Goal: Task Accomplishment & Management: Use online tool/utility

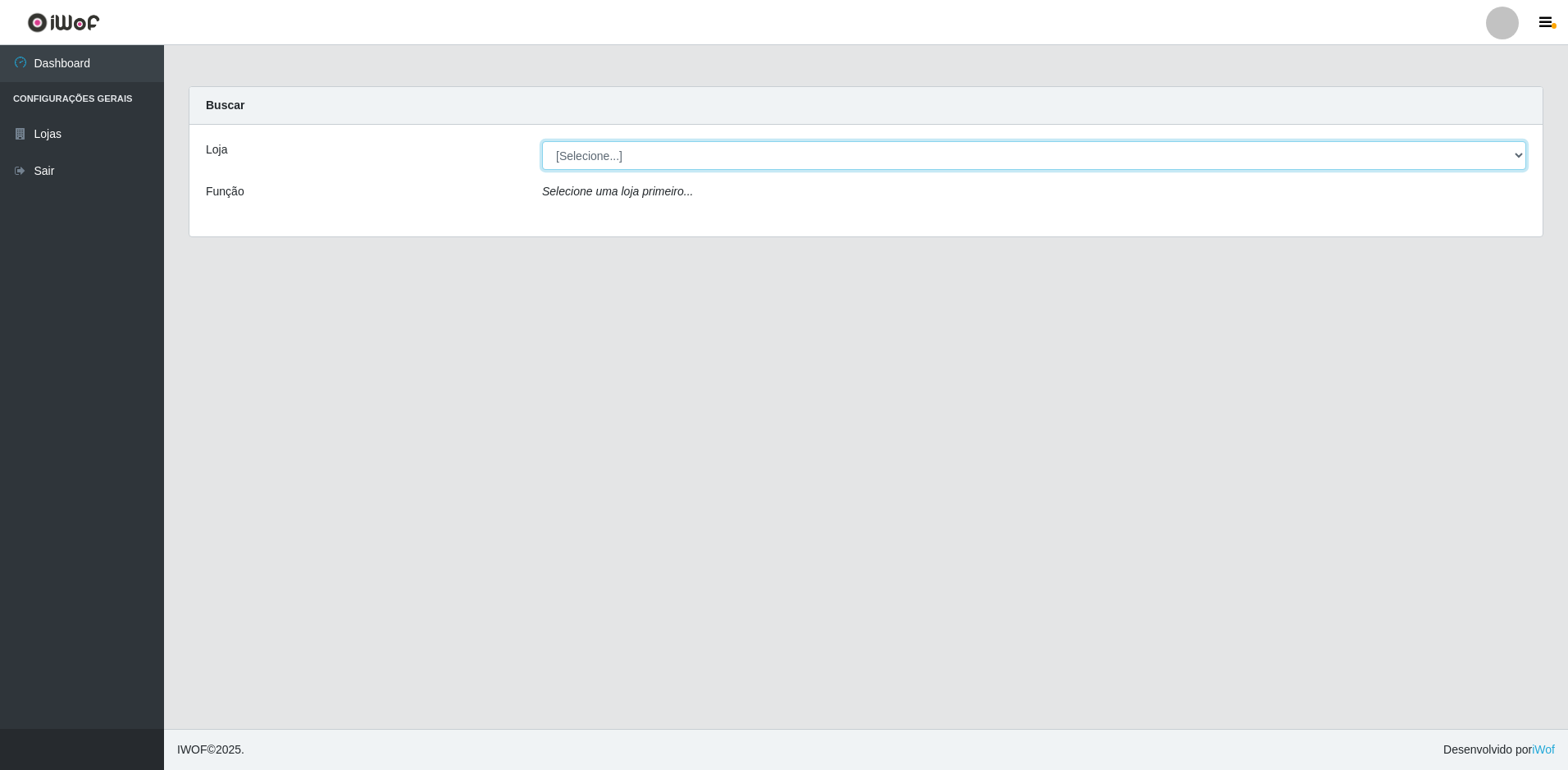
click at [750, 153] on select "[Selecione...] Extrabom - Loja 13 [GEOGRAPHIC_DATA]" at bounding box center [1034, 156] width 984 height 29
select select "436"
click at [542, 141] on select "[Selecione...] Extrabom - Loja 13 [GEOGRAPHIC_DATA]" at bounding box center [1034, 156] width 984 height 29
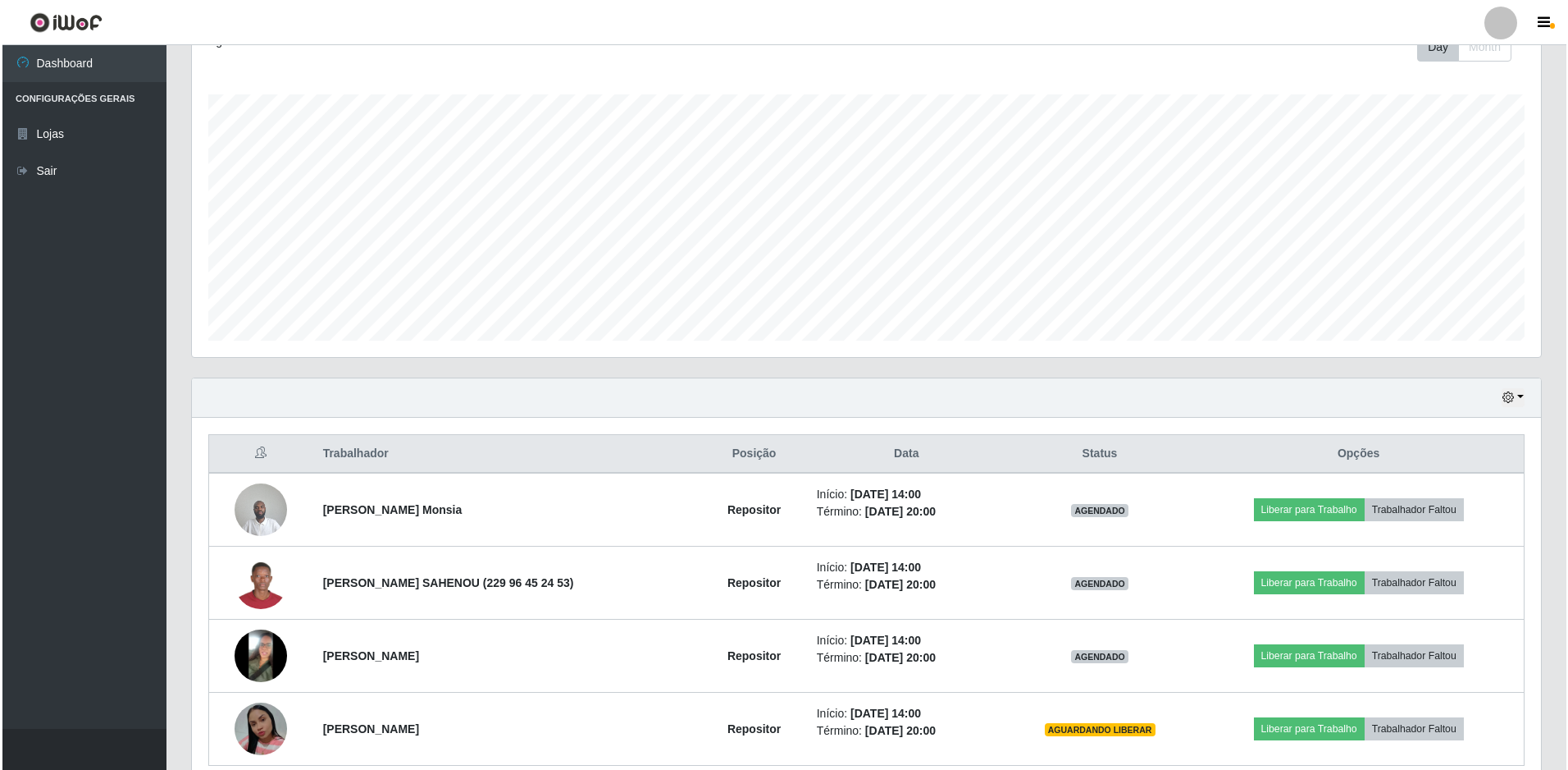
scroll to position [320, 0]
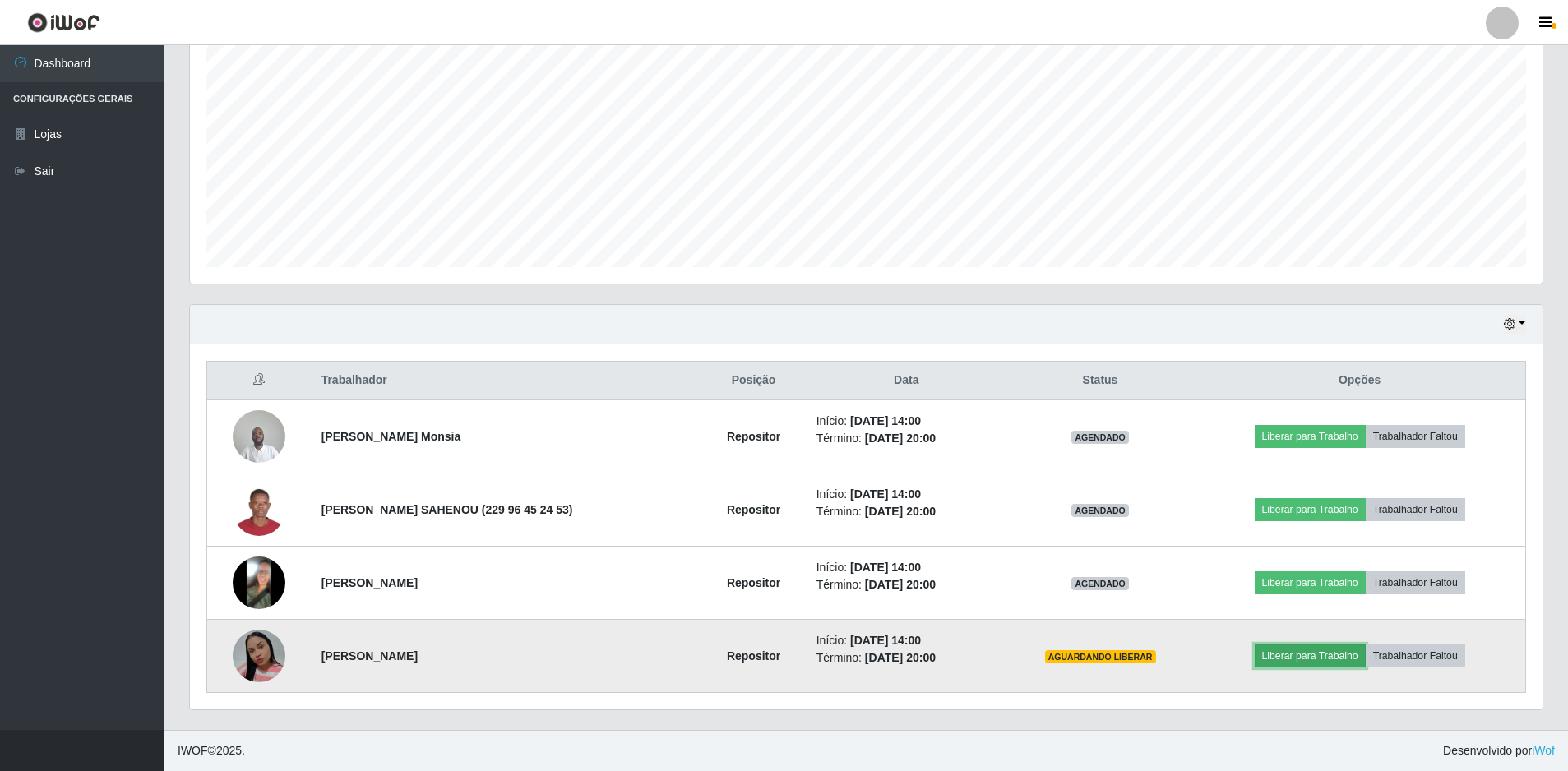
click at [1292, 652] on button "Liberar para Trabalho" at bounding box center [1310, 655] width 111 height 23
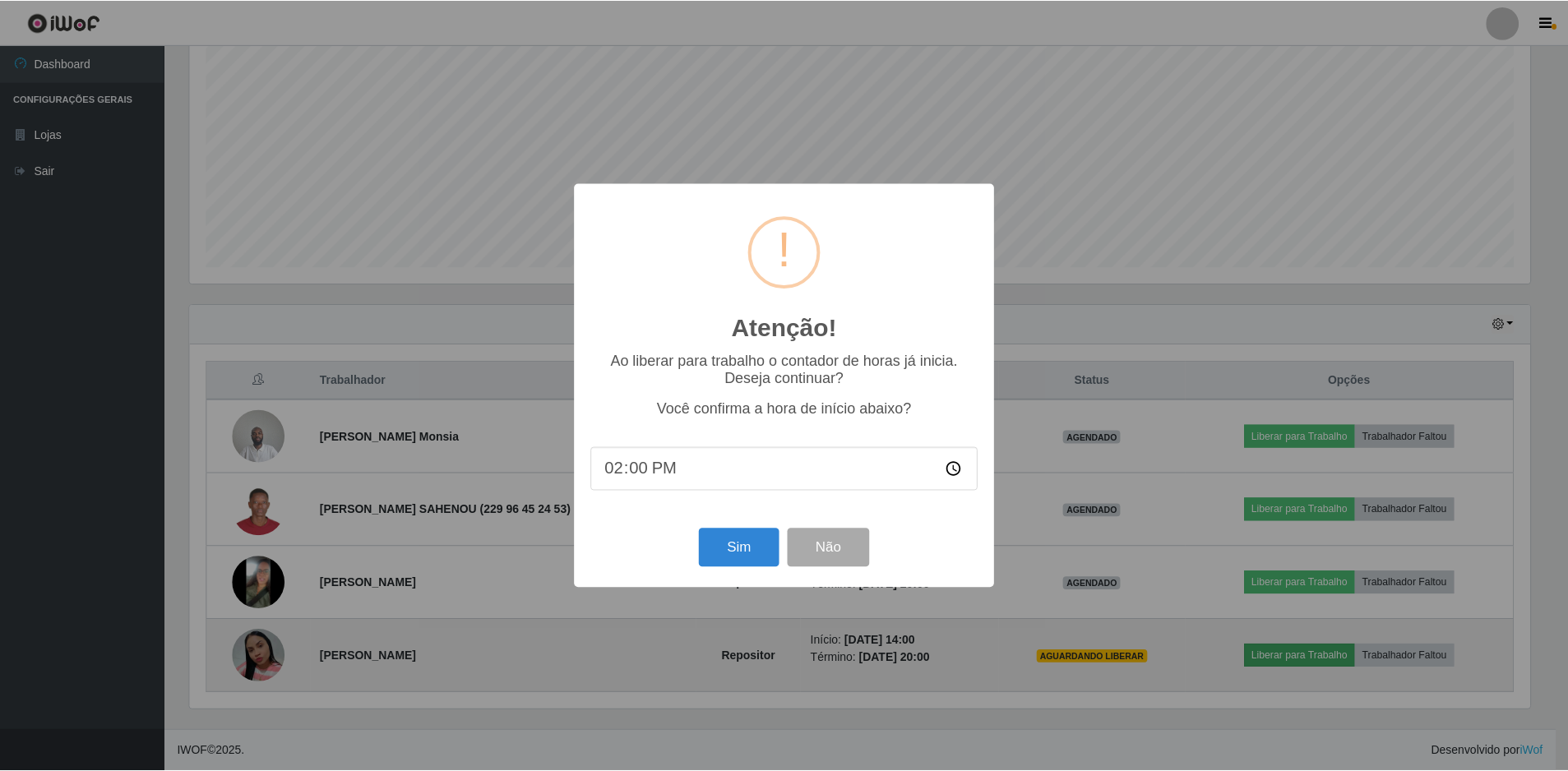
scroll to position [341, 1344]
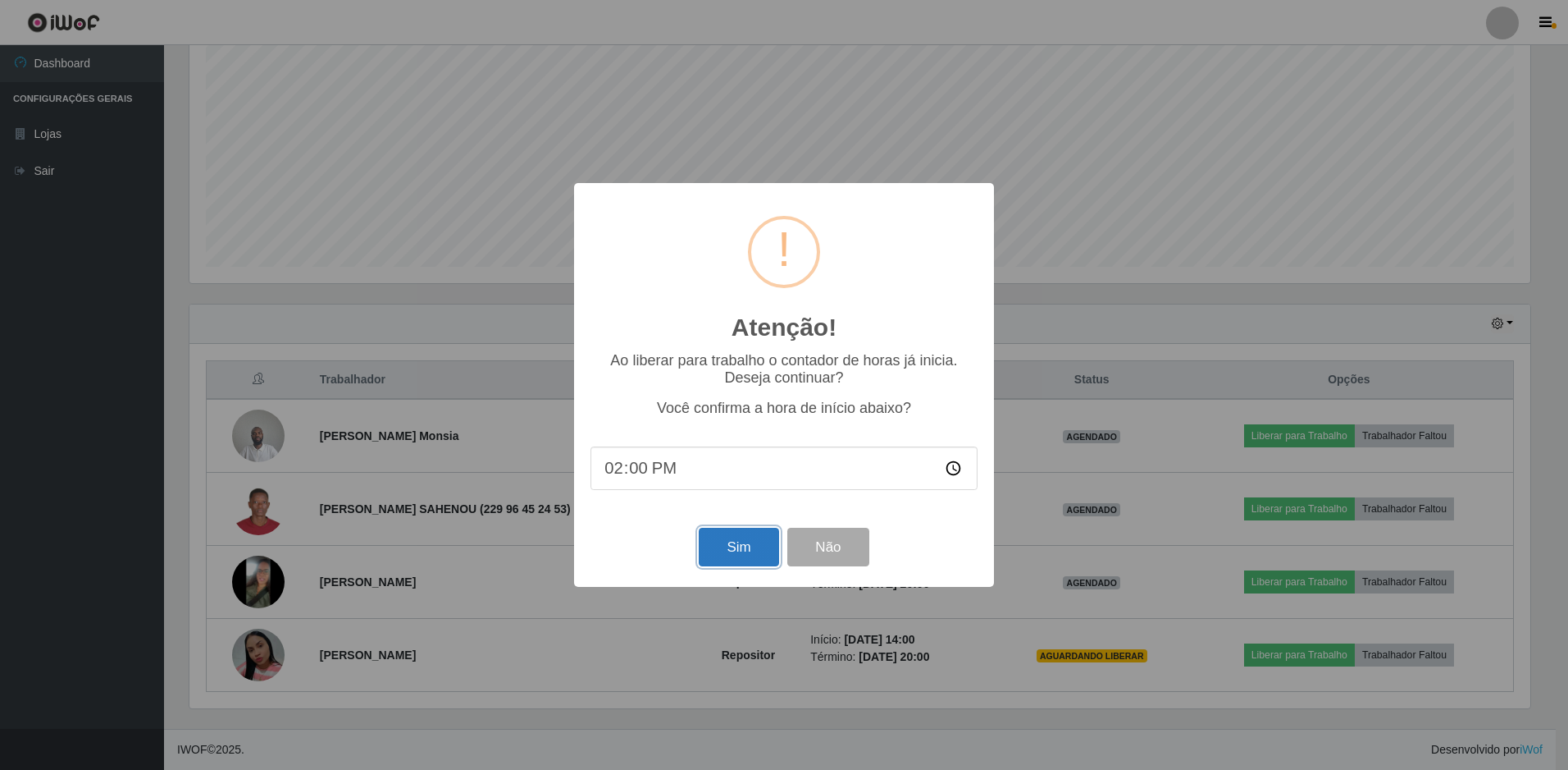
click at [732, 548] on button "Sim" at bounding box center [739, 546] width 80 height 38
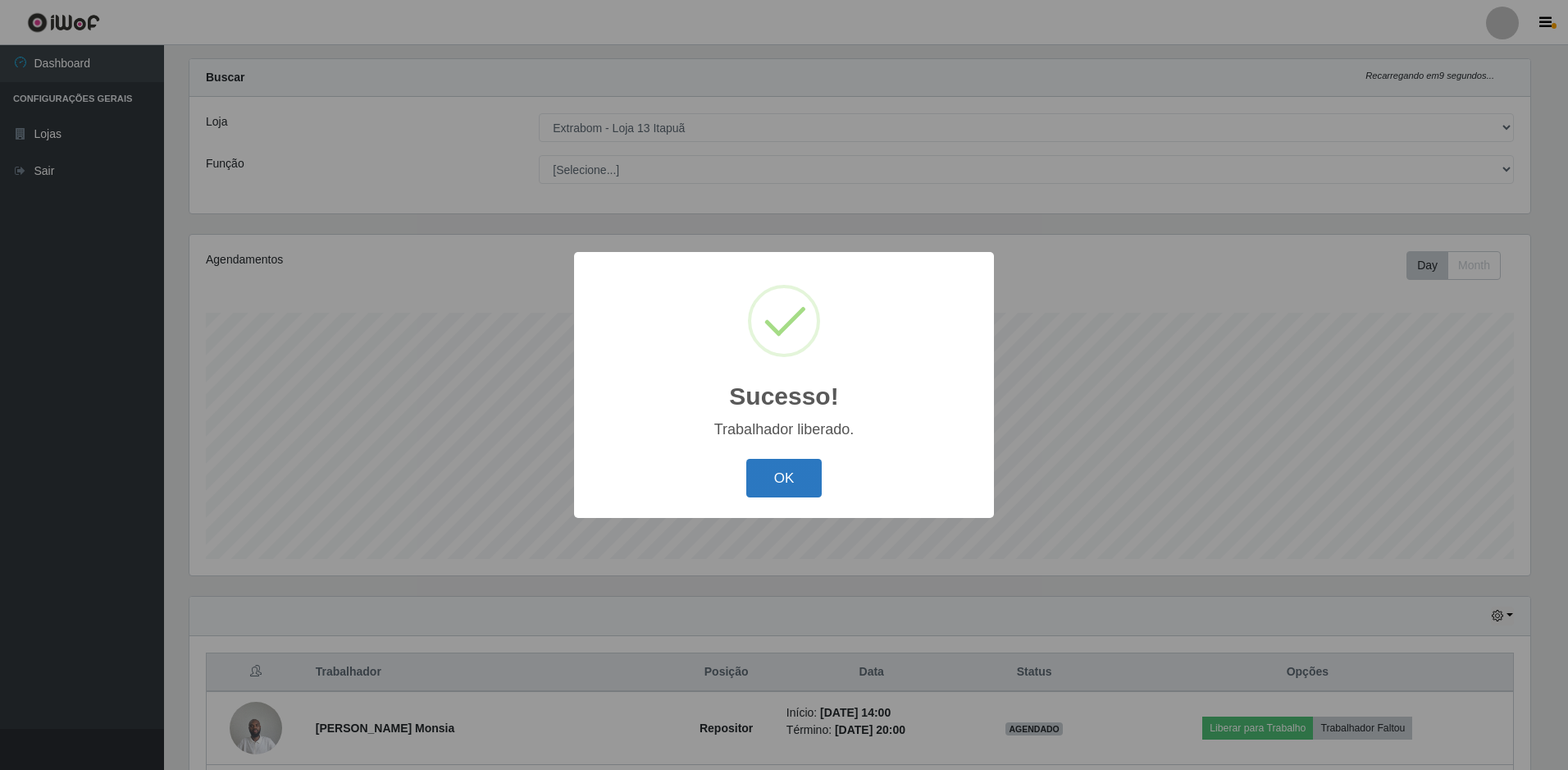
click at [775, 474] on button "OK" at bounding box center [785, 478] width 76 height 38
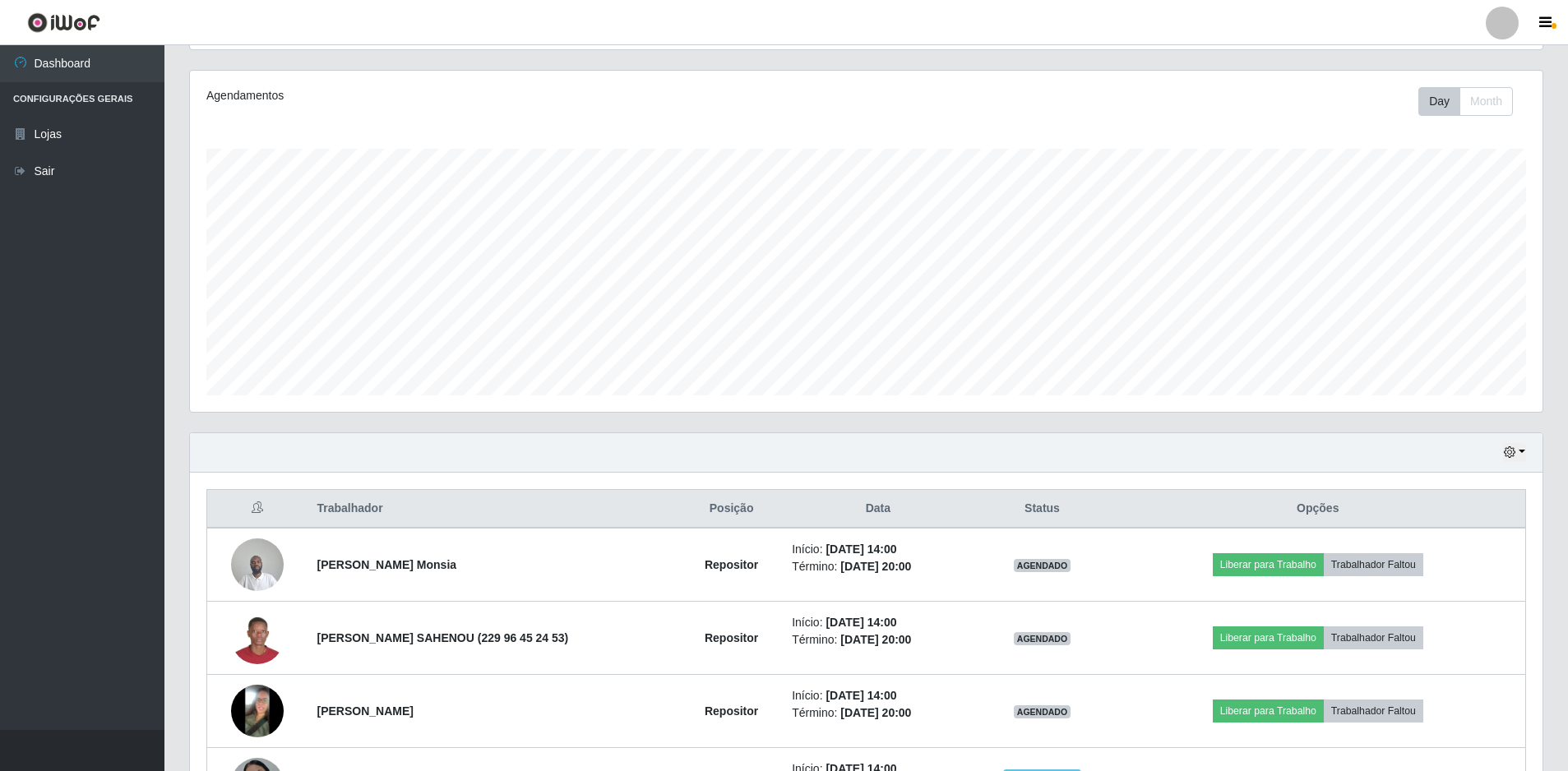
scroll to position [321, 0]
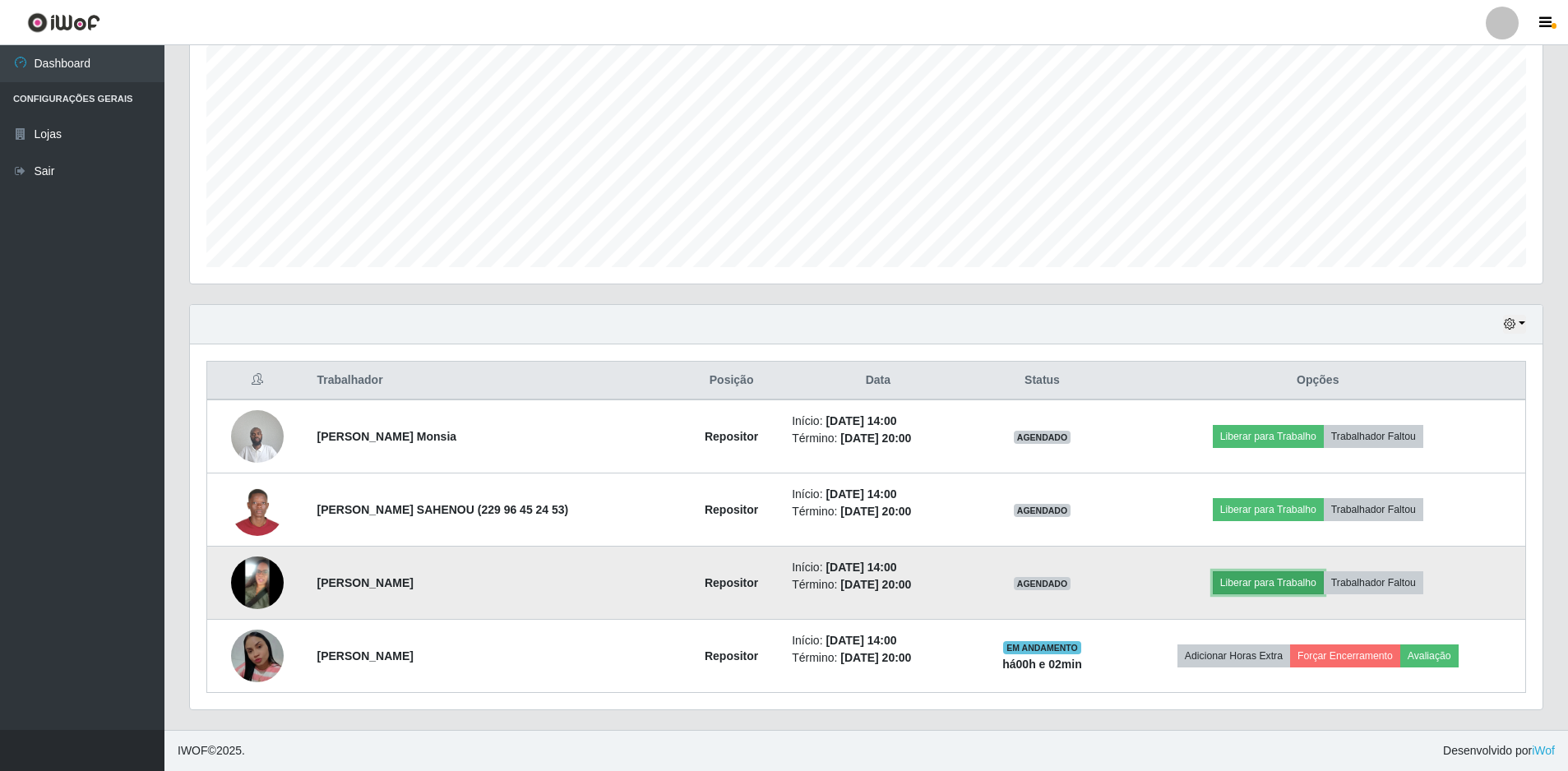
click at [1232, 579] on button "Liberar para Trabalho" at bounding box center [1268, 582] width 111 height 23
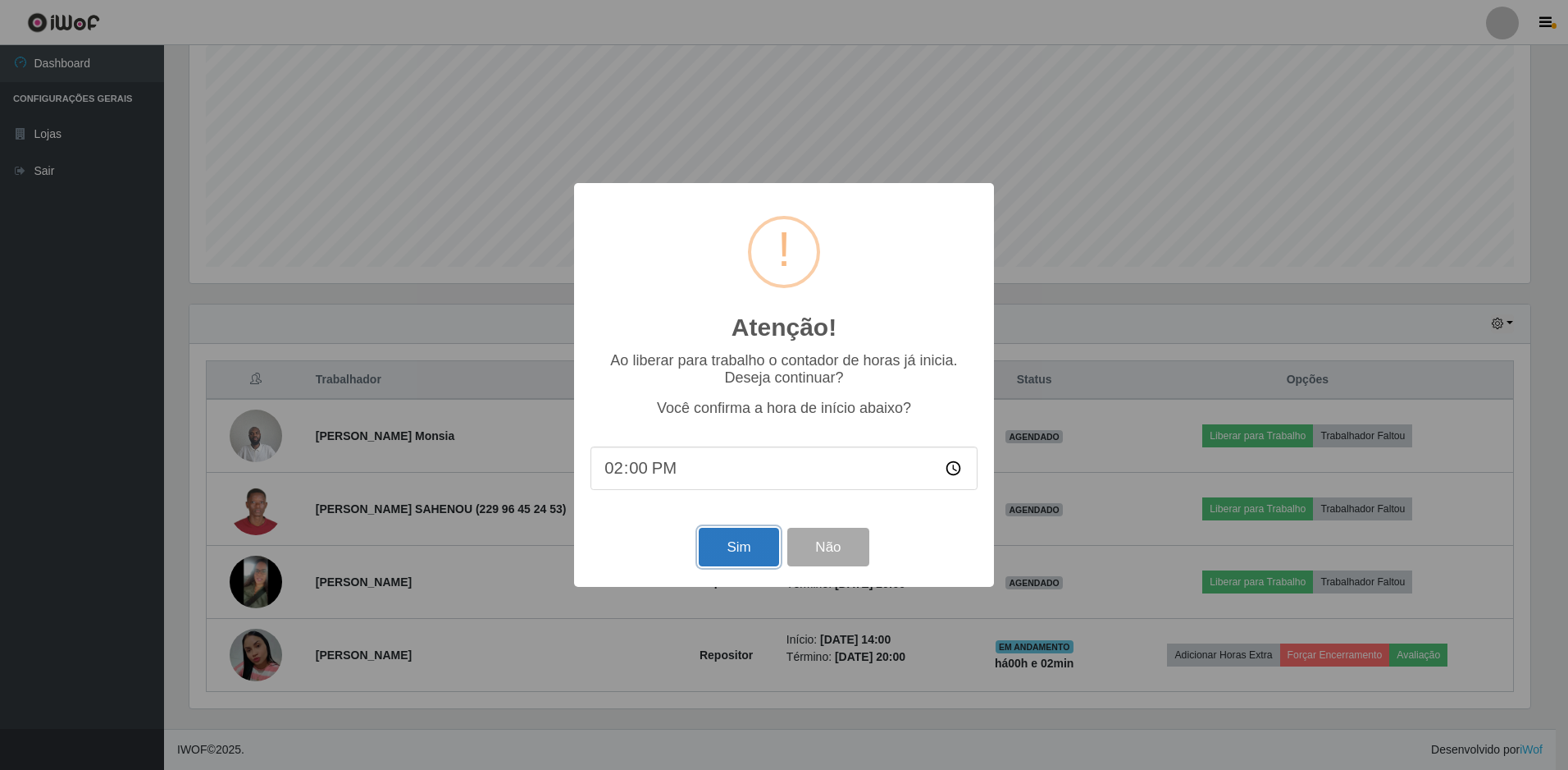
click at [725, 542] on button "Sim" at bounding box center [739, 546] width 80 height 38
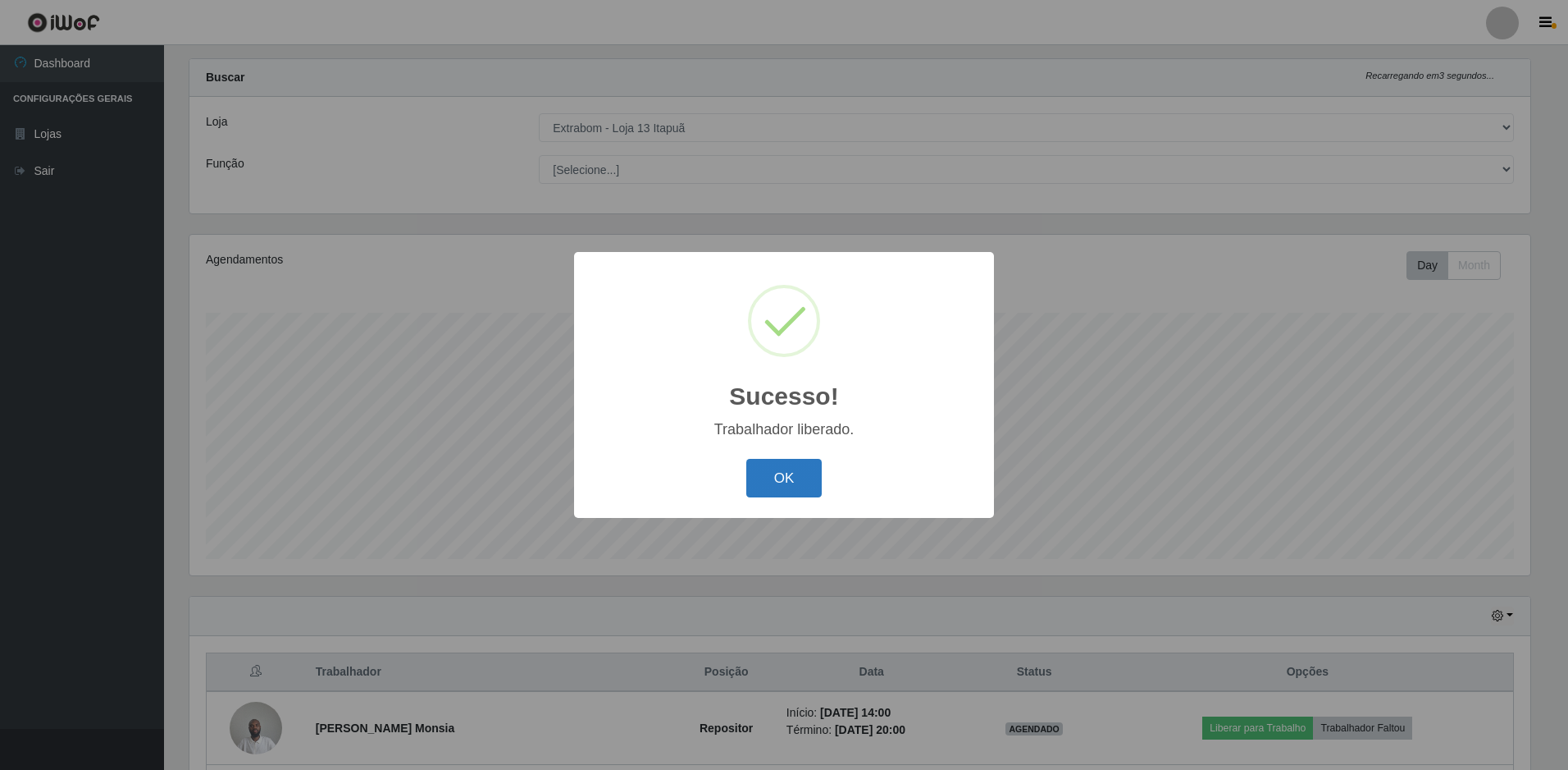
click at [772, 473] on button "OK" at bounding box center [785, 478] width 76 height 38
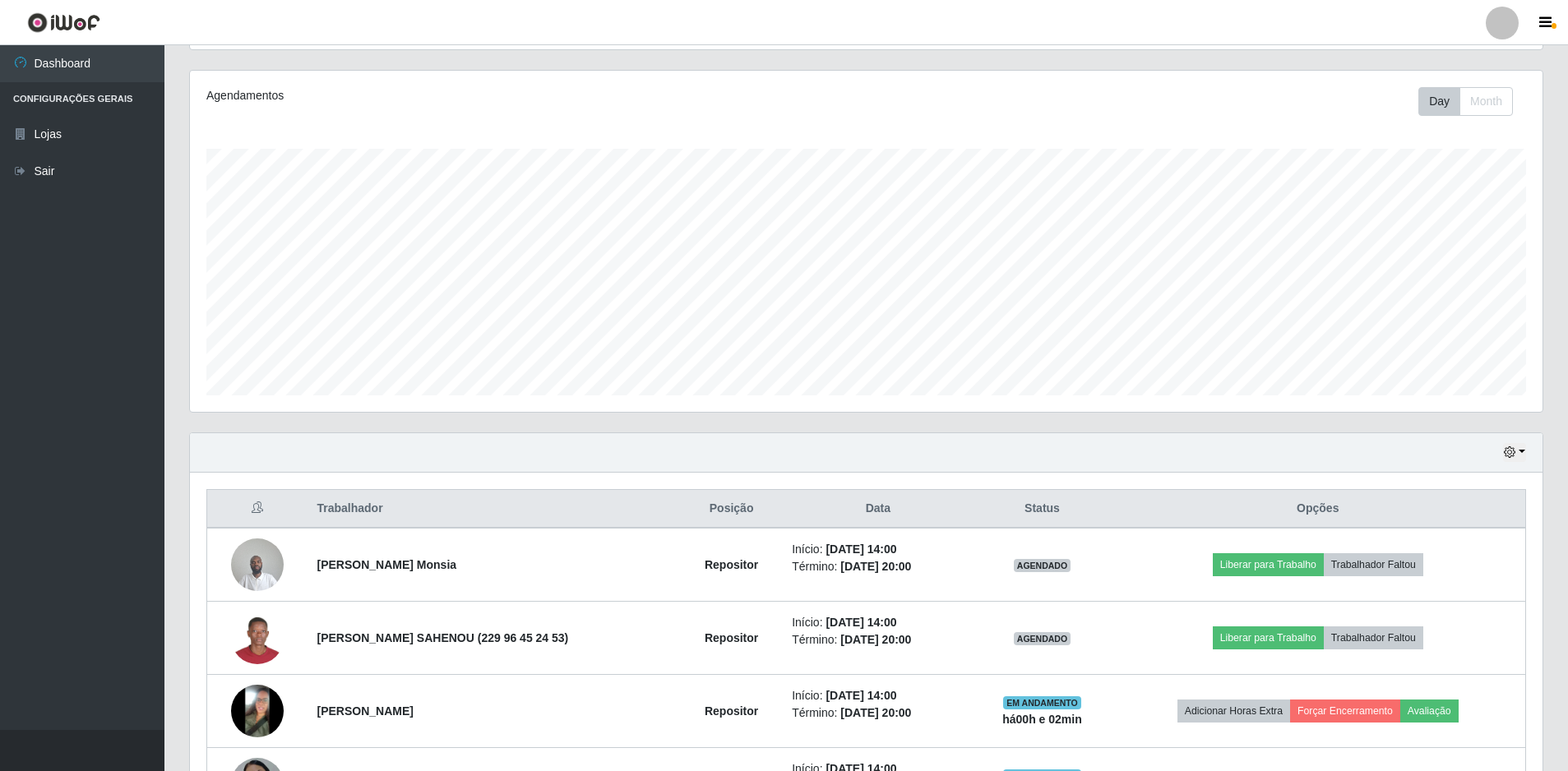
scroll to position [275, 0]
